Goal: Transaction & Acquisition: Download file/media

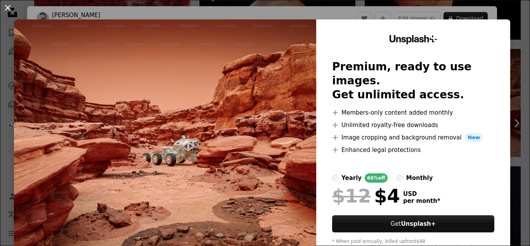
click at [6, 8] on button "An X shape" at bounding box center [7, 7] width 9 height 9
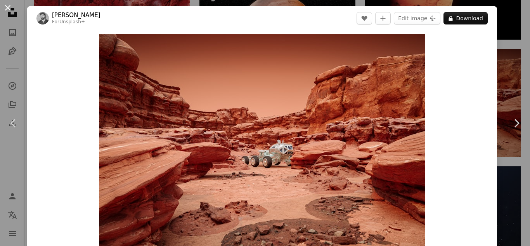
click at [6, 10] on button "An X shape" at bounding box center [7, 7] width 9 height 9
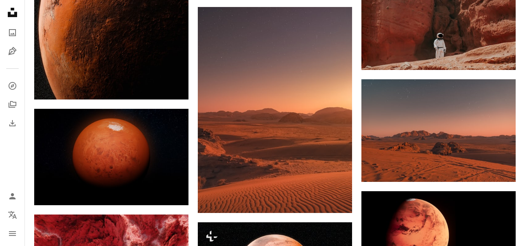
scroll to position [451, 0]
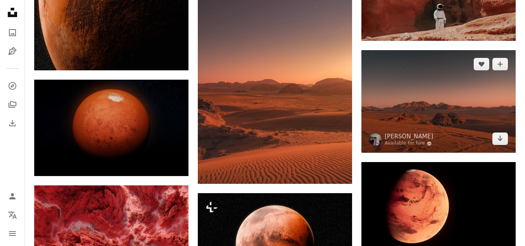
click at [448, 134] on img at bounding box center [438, 101] width 154 height 103
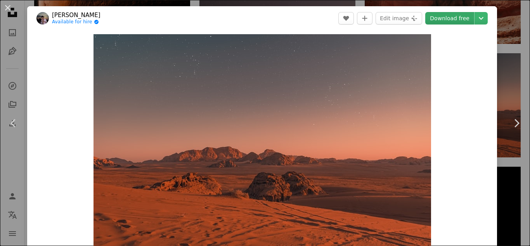
click at [448, 19] on link "Download free" at bounding box center [450, 18] width 49 height 12
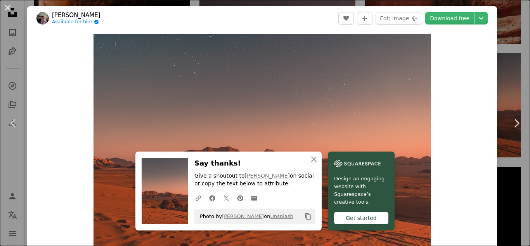
click at [6, 9] on button "An X shape" at bounding box center [7, 7] width 9 height 9
